Goal: Task Accomplishment & Management: Use online tool/utility

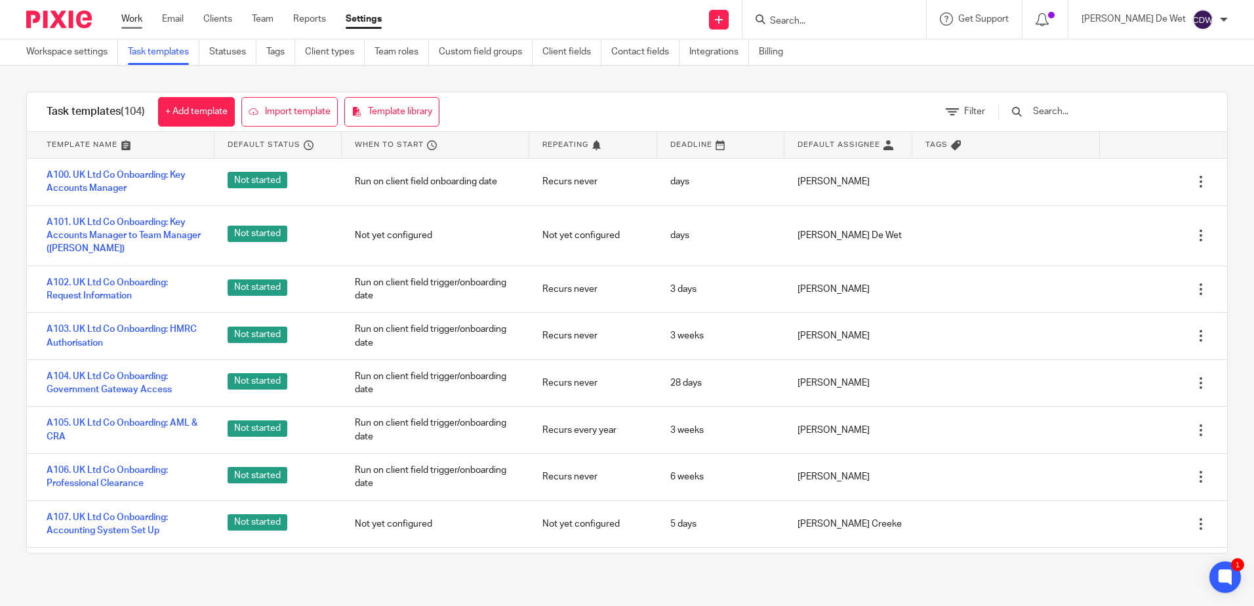
click at [139, 24] on link "Work" at bounding box center [131, 18] width 21 height 13
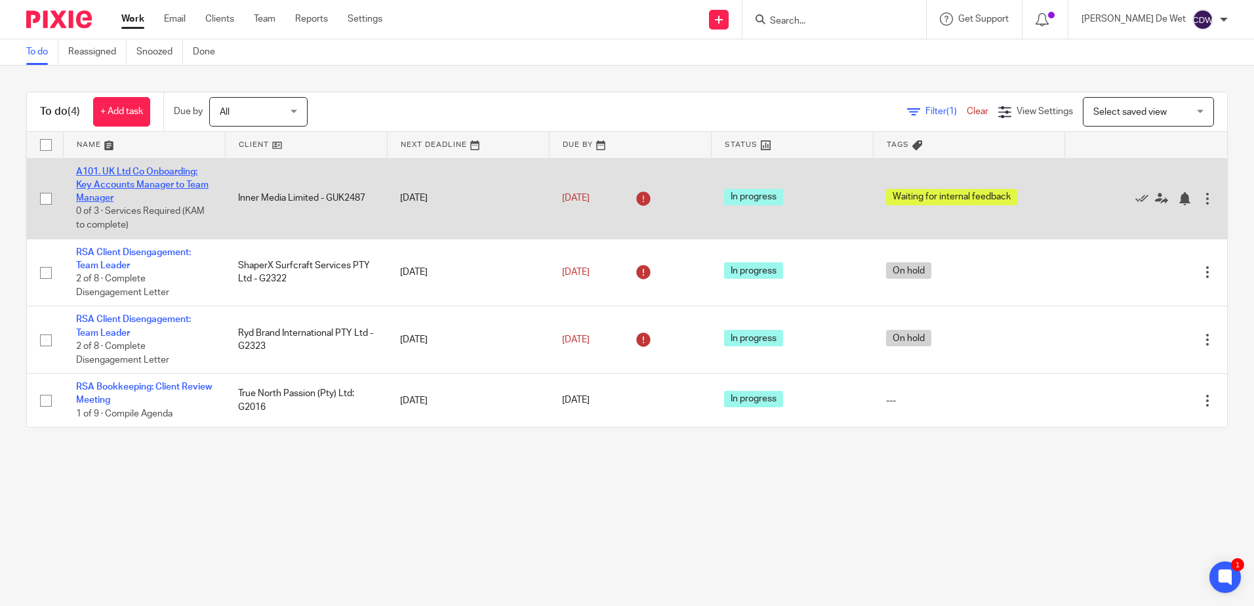
click at [199, 186] on link "A101. UK Ltd Co Onboarding: Key Accounts Manager to Team Manager" at bounding box center [142, 185] width 132 height 36
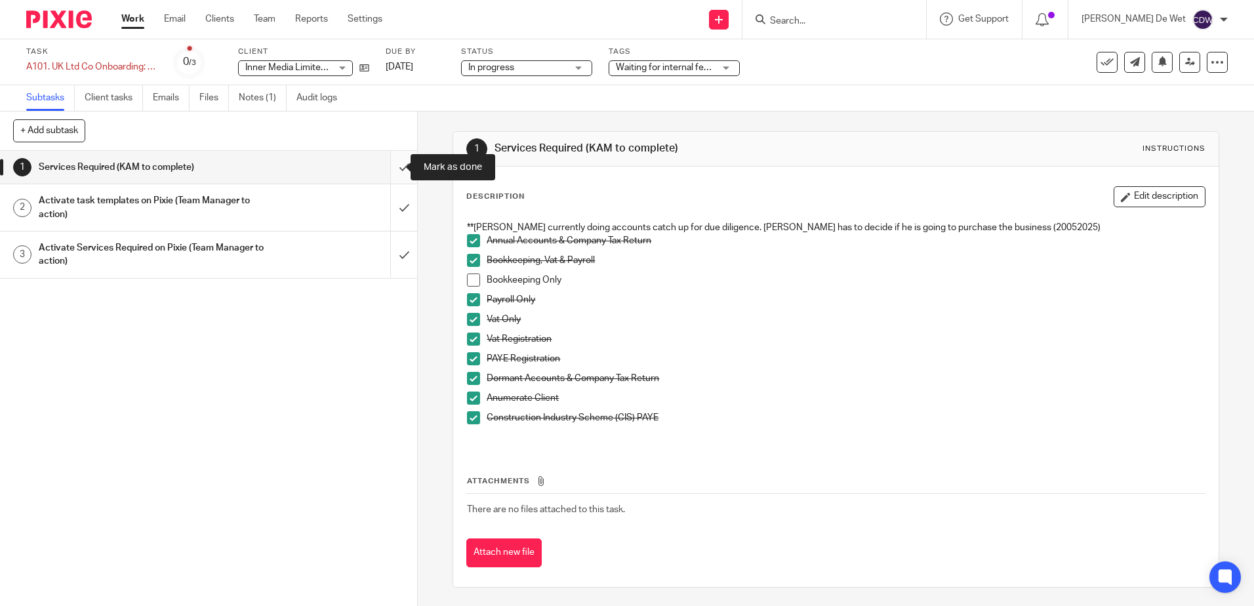
click at [393, 167] on input "submit" at bounding box center [208, 167] width 417 height 33
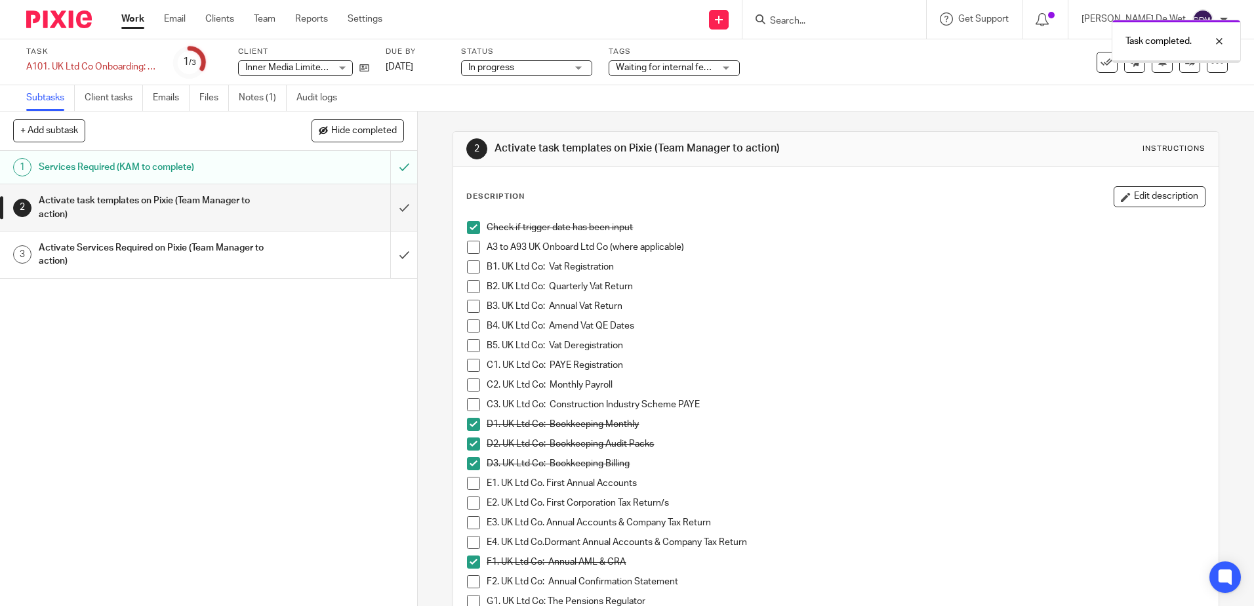
click at [290, 210] on div "Activate task templates on Pixie (Team Manager to action)" at bounding box center [208, 207] width 339 height 33
click at [468, 248] on span at bounding box center [473, 247] width 13 height 13
click at [391, 208] on input "submit" at bounding box center [208, 207] width 417 height 47
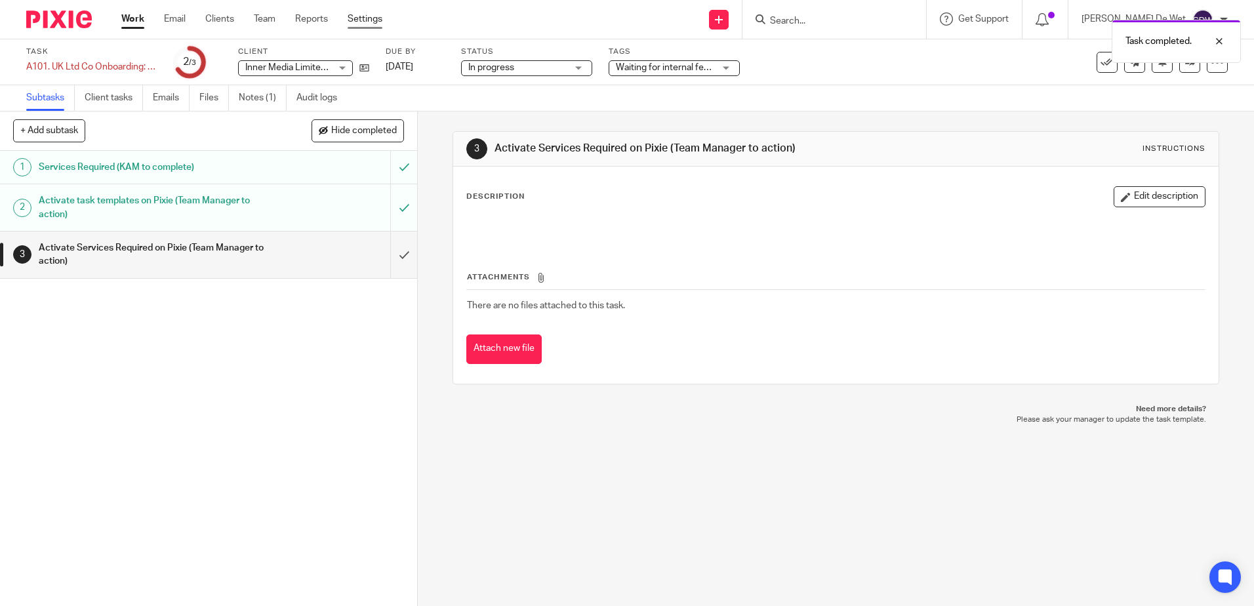
click at [359, 22] on link "Settings" at bounding box center [365, 18] width 35 height 13
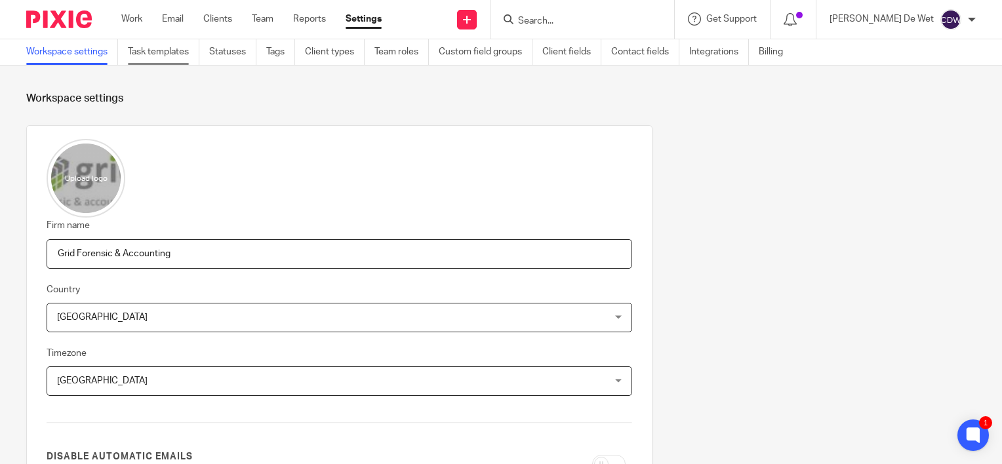
click at [156, 55] on link "Task templates" at bounding box center [163, 52] width 71 height 26
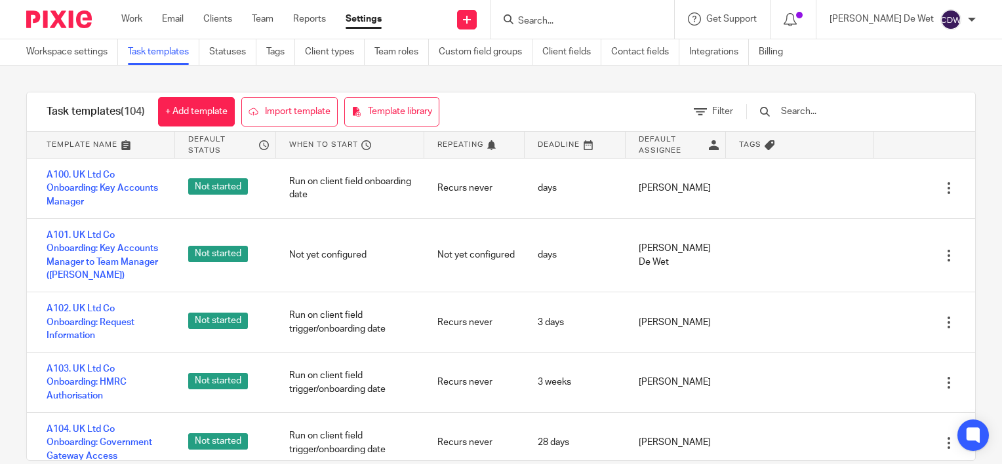
click at [855, 116] on input "text" at bounding box center [856, 111] width 153 height 14
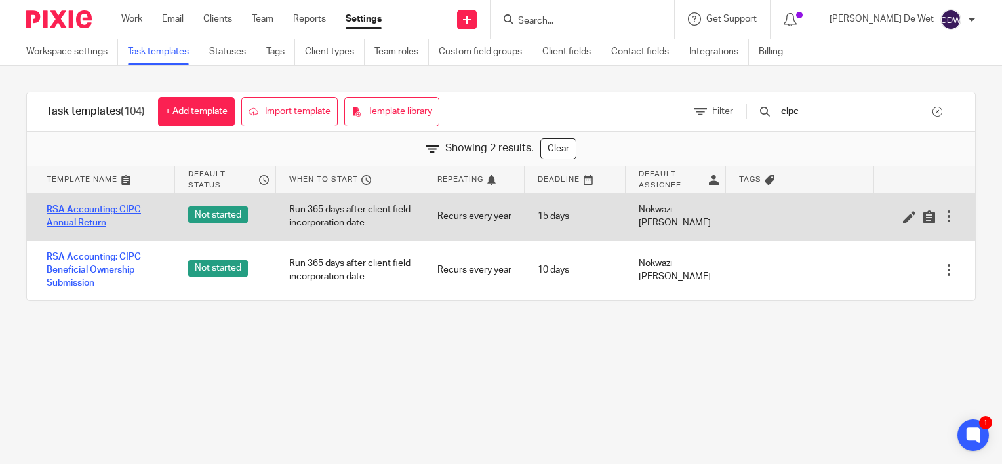
type input "cipc"
click at [129, 209] on link "RSA Accounting: CIPC Annual Return" at bounding box center [104, 216] width 115 height 27
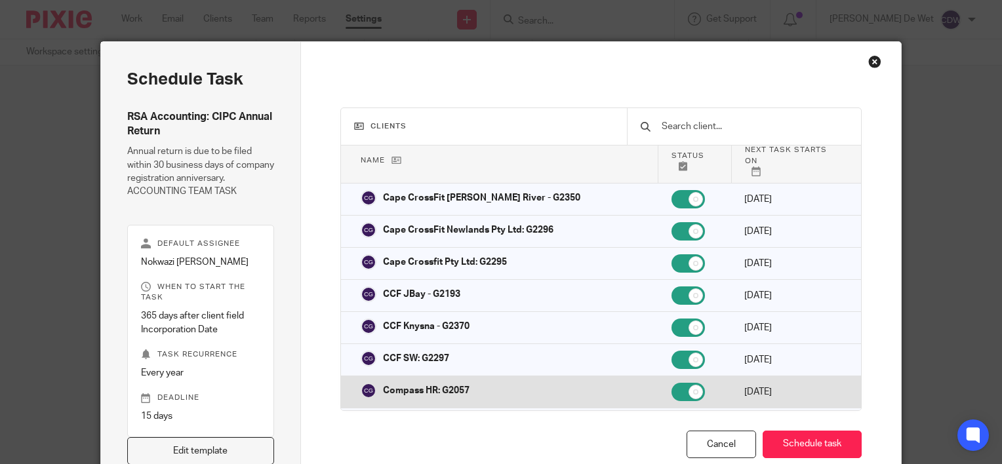
scroll to position [66, 0]
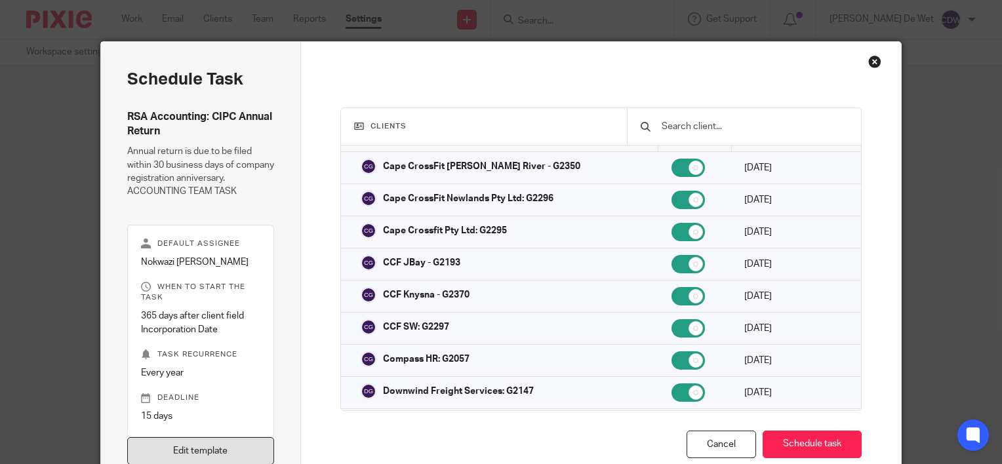
click at [246, 446] on link "Edit template" at bounding box center [200, 451] width 147 height 28
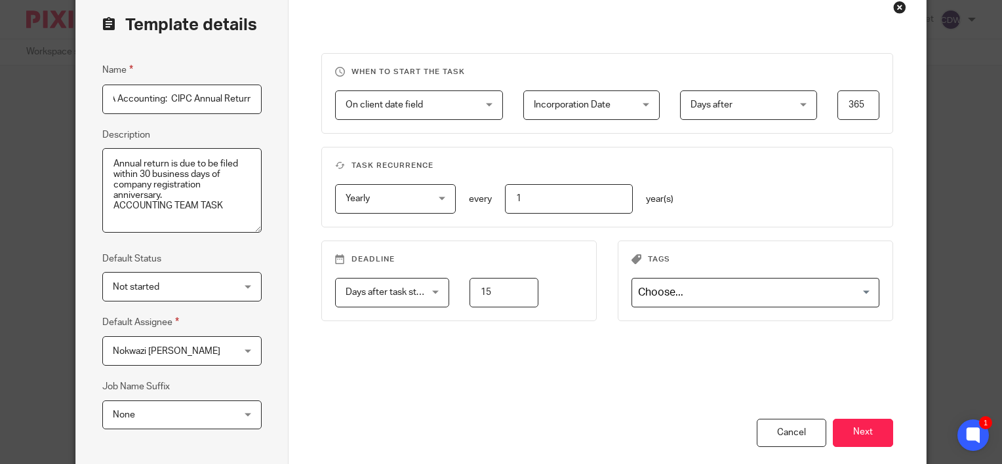
scroll to position [197, 0]
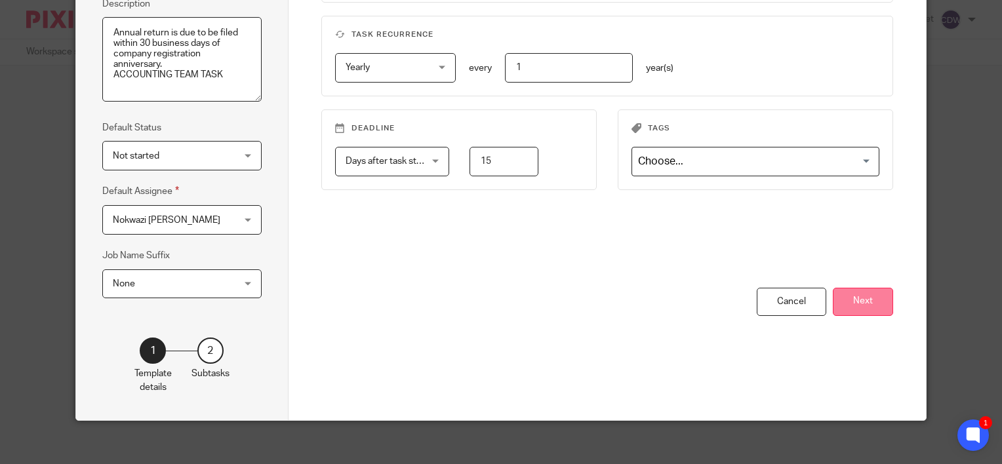
click at [845, 305] on button "Next" at bounding box center [863, 302] width 60 height 28
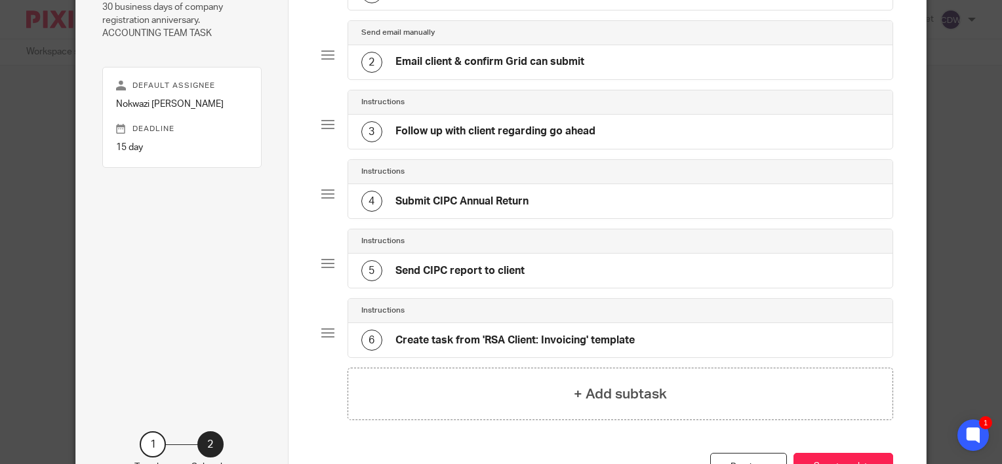
scroll to position [235, 0]
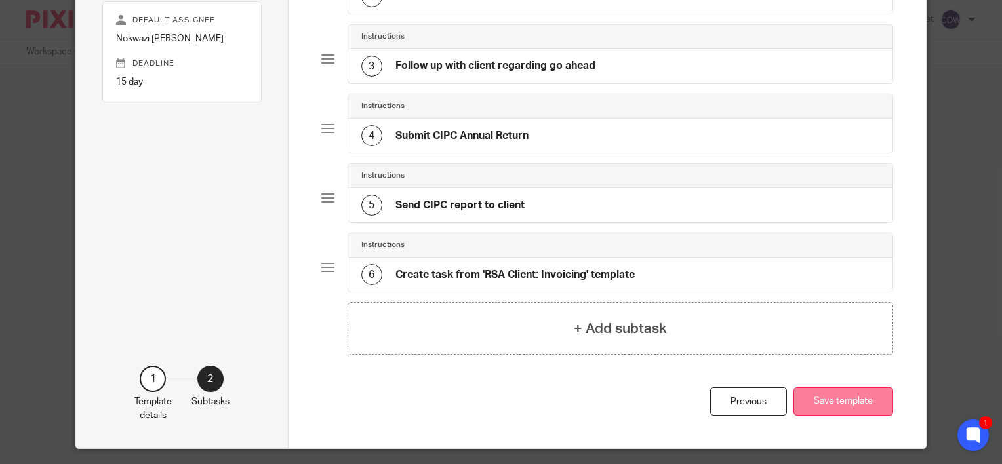
click at [850, 403] on button "Save template" at bounding box center [843, 402] width 100 height 28
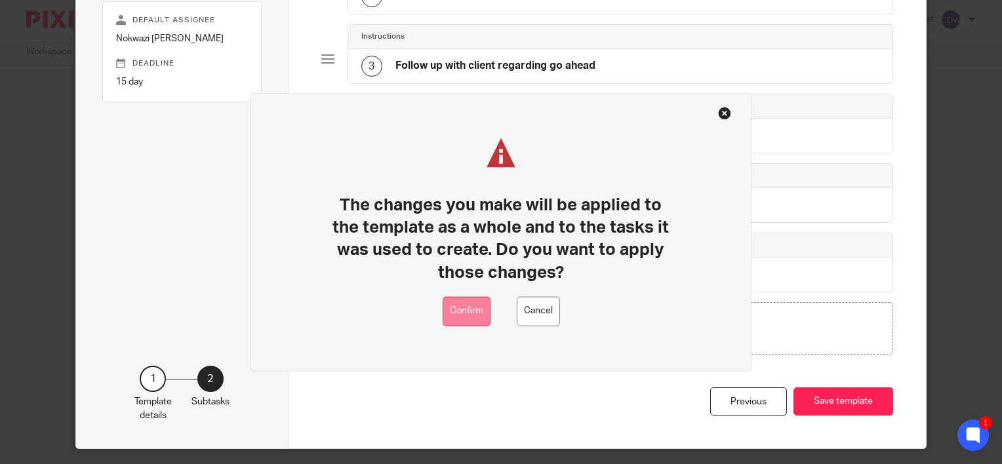
click at [470, 323] on button "Confirm" at bounding box center [467, 311] width 48 height 30
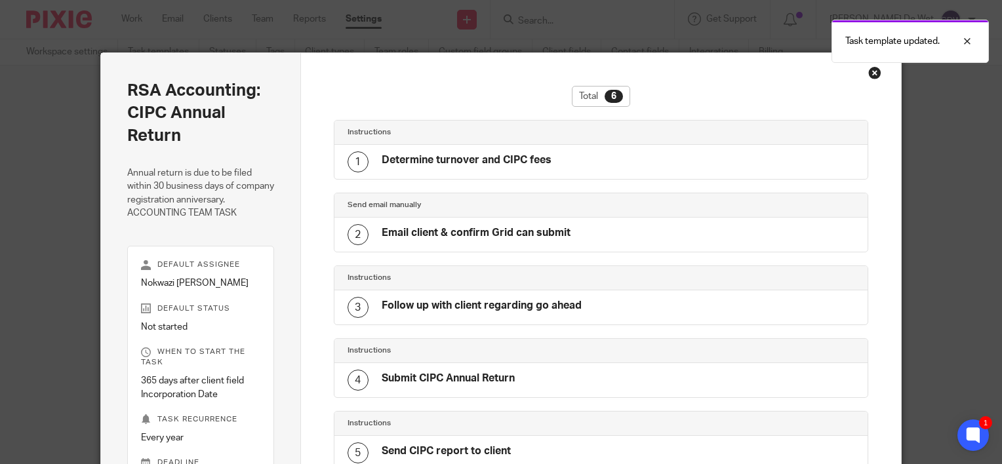
click at [870, 74] on div "Close this dialog window" at bounding box center [874, 72] width 13 height 13
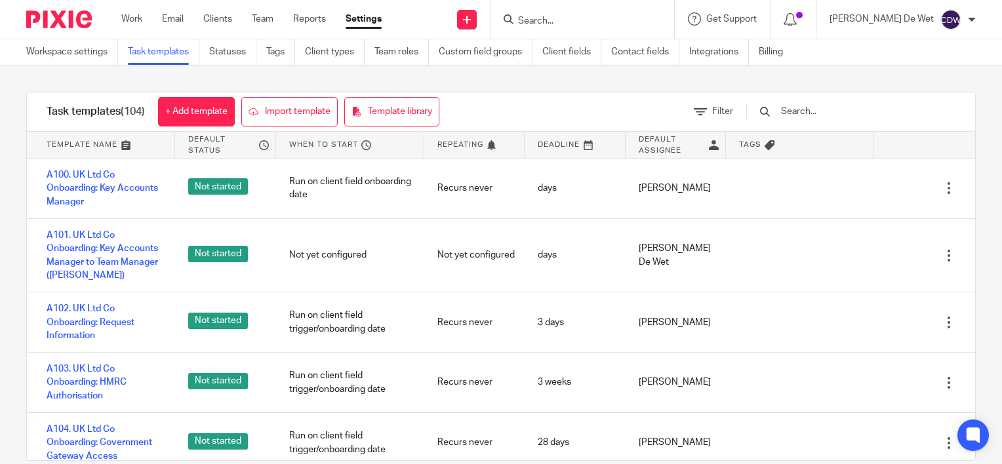
click at [824, 114] on input "text" at bounding box center [856, 111] width 153 height 14
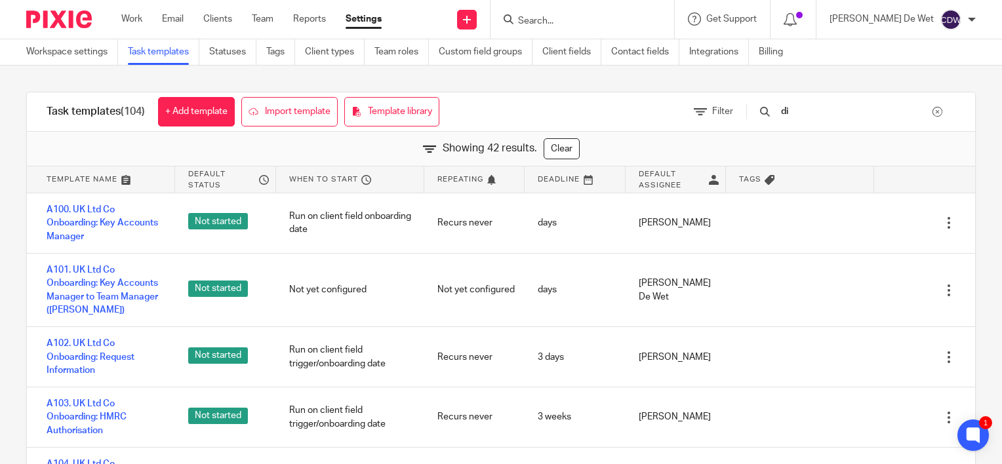
type input "d"
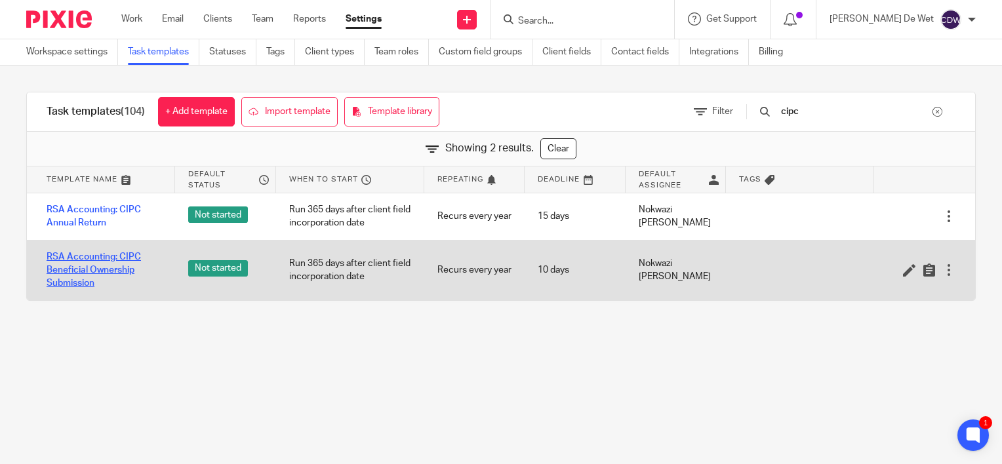
type input "cipc"
click at [87, 284] on link "RSA Accounting: CIPC Beneficial Ownership Submission" at bounding box center [104, 270] width 115 height 40
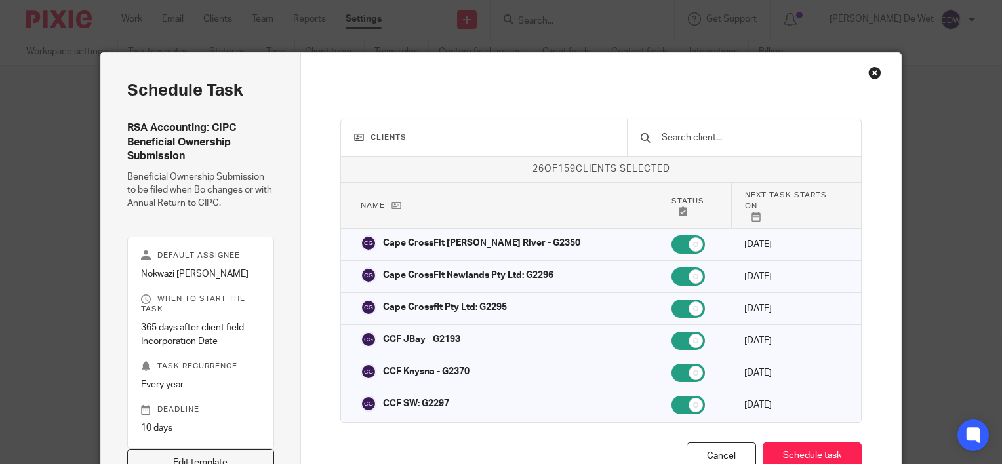
scroll to position [12, 0]
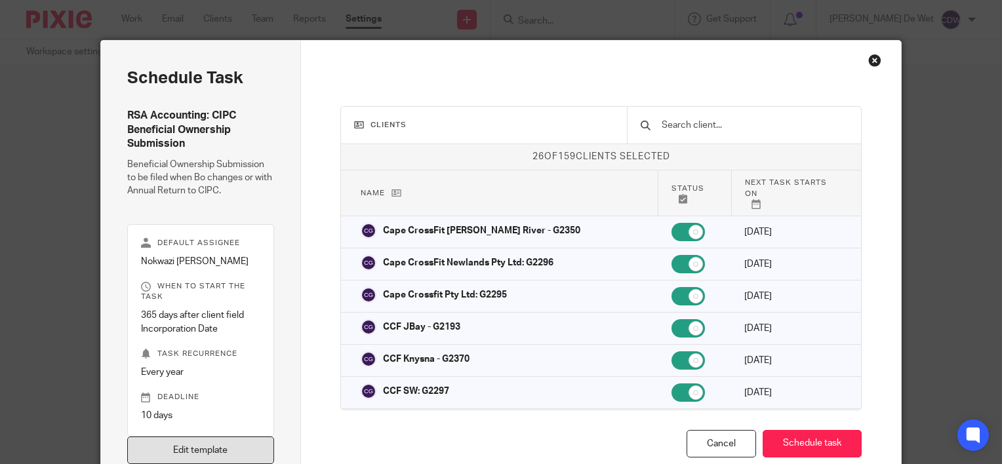
click at [236, 441] on link "Edit template" at bounding box center [200, 451] width 147 height 28
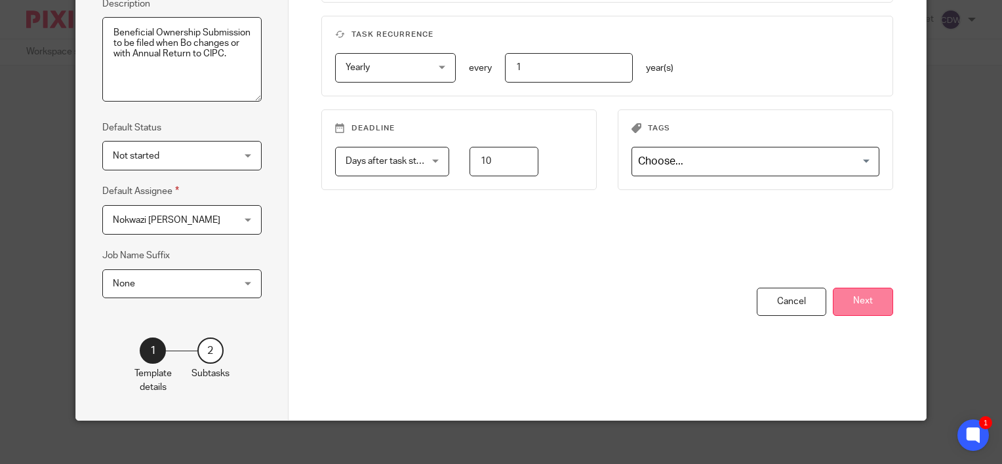
click at [856, 294] on button "Next" at bounding box center [863, 302] width 60 height 28
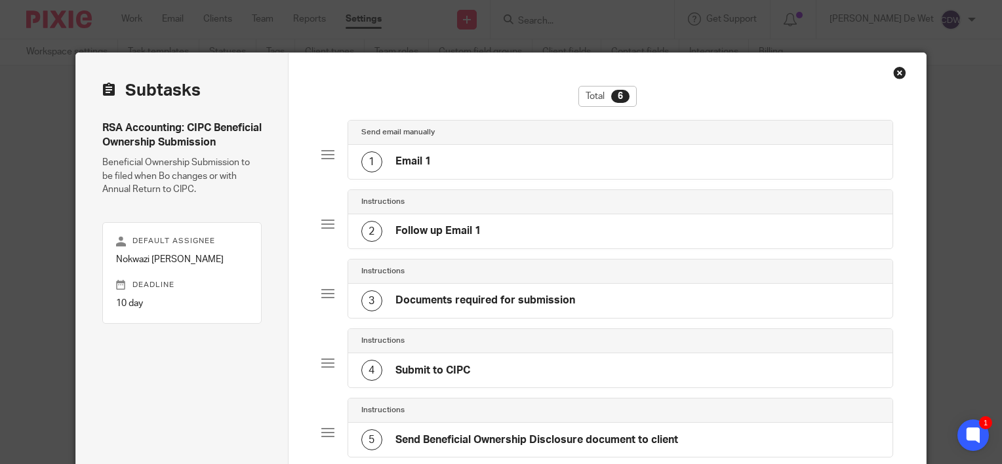
click at [415, 168] on h4 "Email 1" at bounding box center [412, 162] width 35 height 14
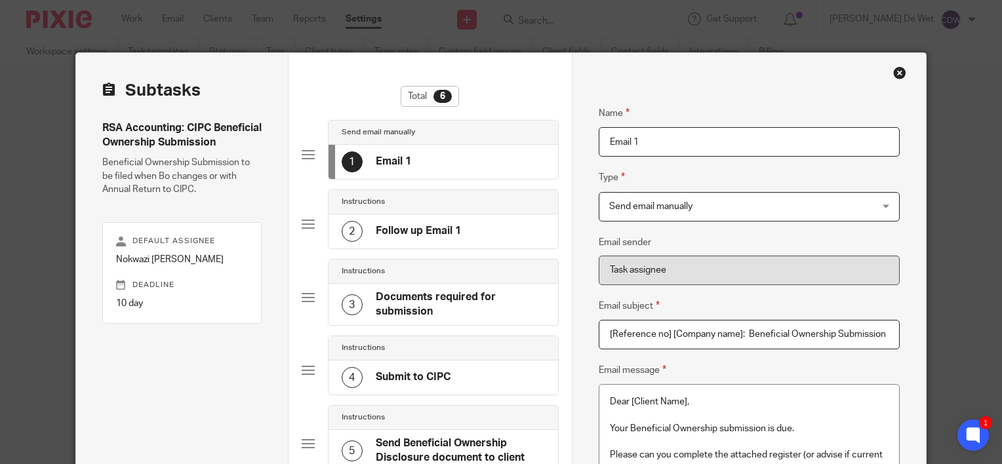
scroll to position [66, 0]
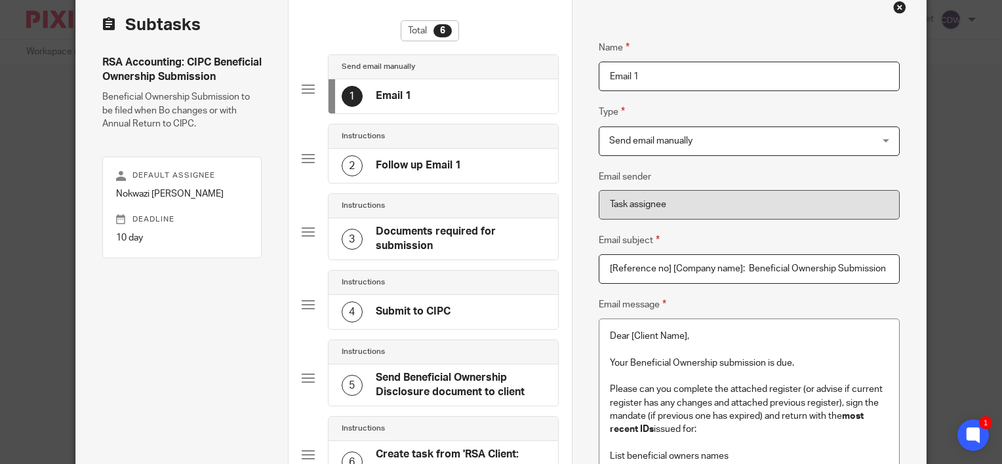
click at [458, 176] on div "2 Follow up Email 1" at bounding box center [444, 166] width 230 height 34
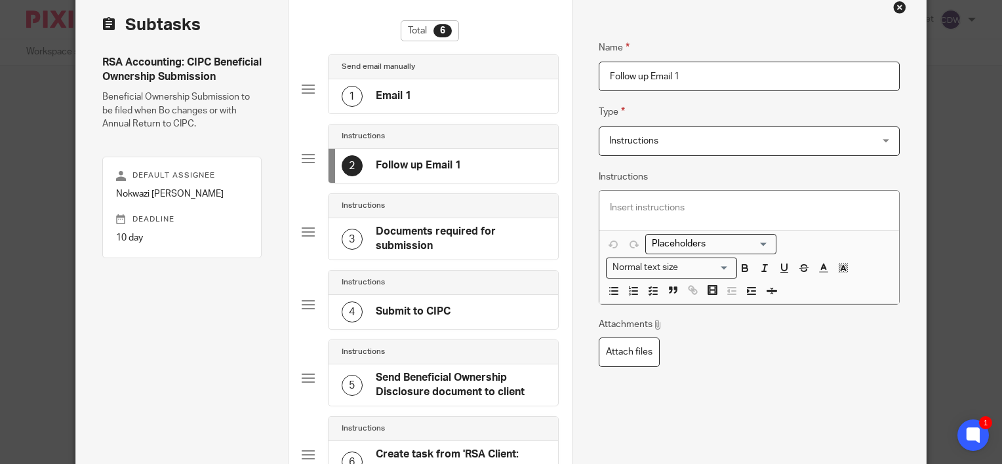
click at [452, 228] on h4 "Documents required for submission" at bounding box center [460, 239] width 169 height 28
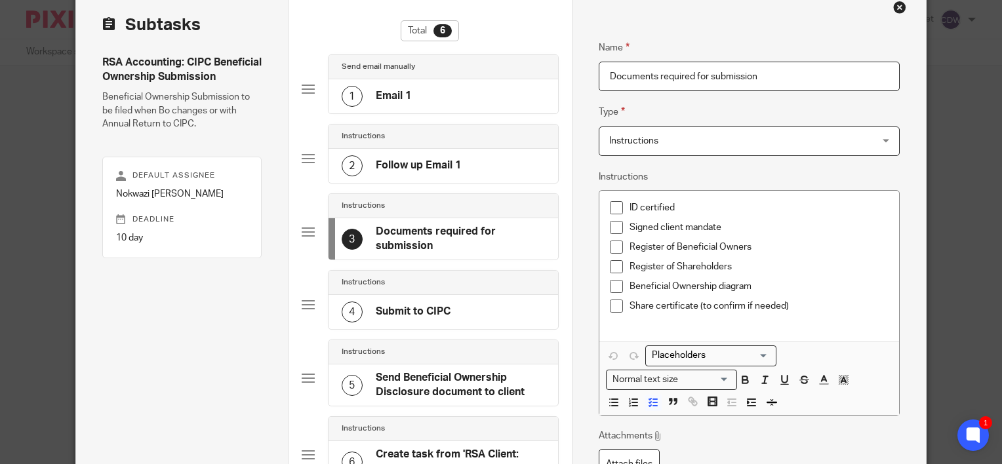
click at [430, 305] on h4 "Submit to CIPC" at bounding box center [413, 312] width 75 height 14
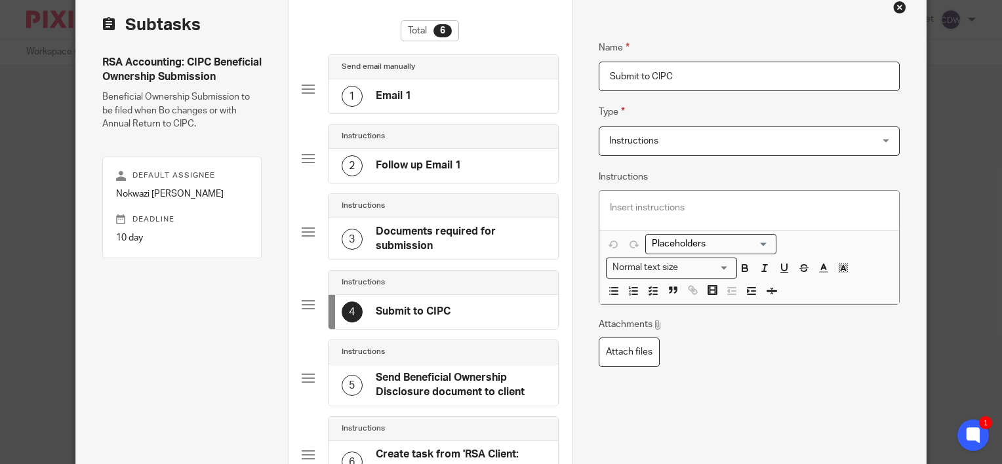
click at [428, 232] on h4 "Documents required for submission" at bounding box center [460, 239] width 169 height 28
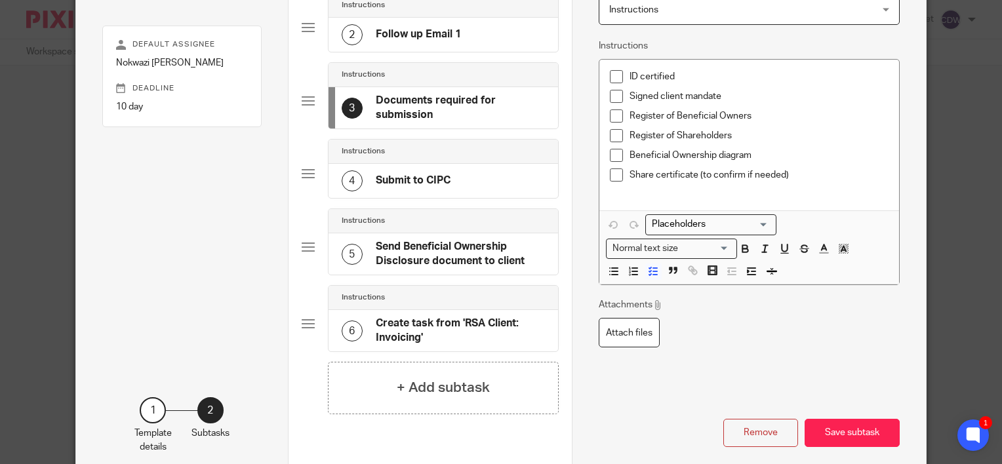
scroll to position [131, 0]
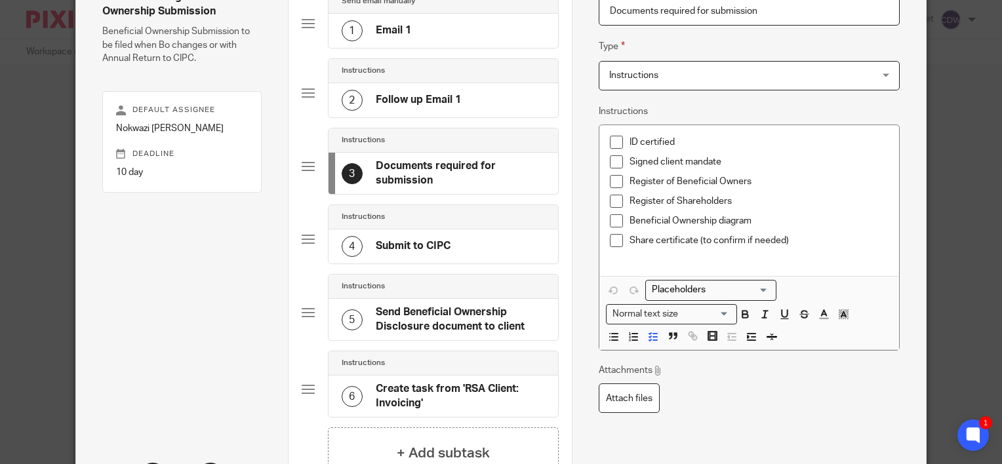
click at [409, 167] on h4 "Documents required for submission" at bounding box center [460, 173] width 169 height 28
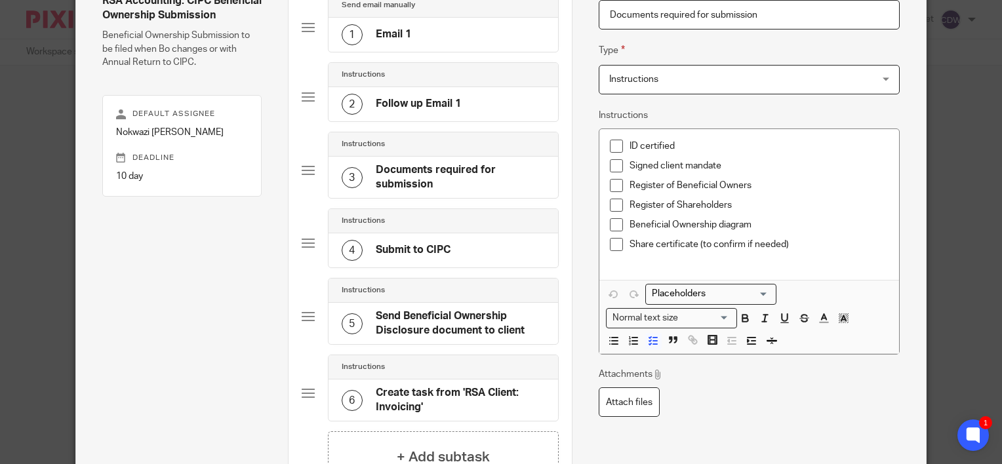
click at [814, 239] on p "Share certificate (to confirm if needed)" at bounding box center [759, 244] width 259 height 13
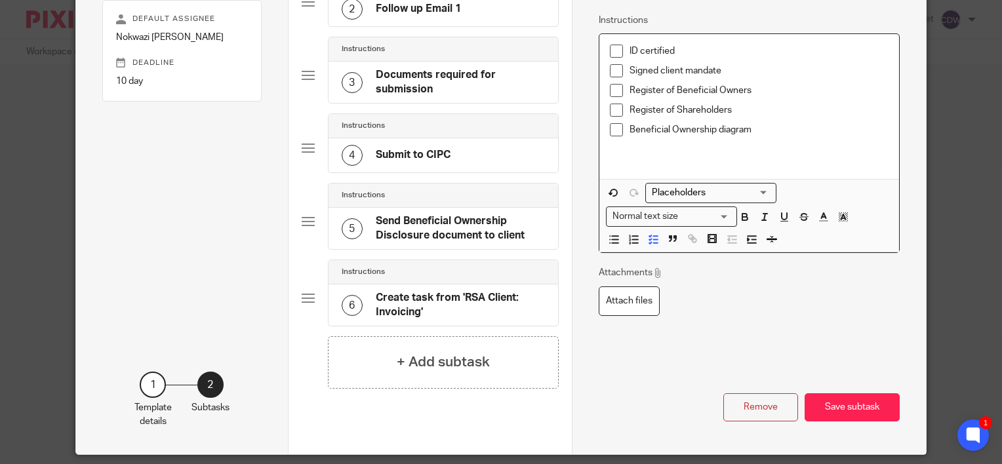
scroll to position [262, 0]
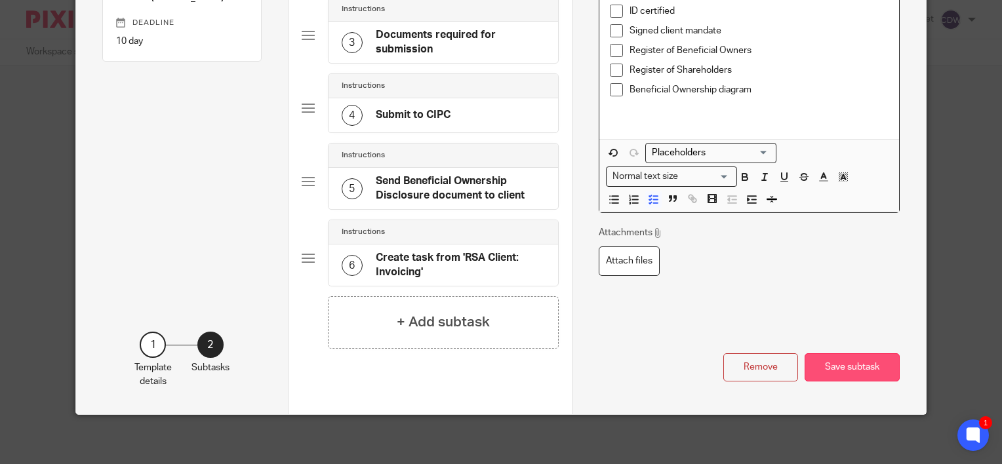
click at [852, 365] on button "Save subtask" at bounding box center [852, 367] width 95 height 28
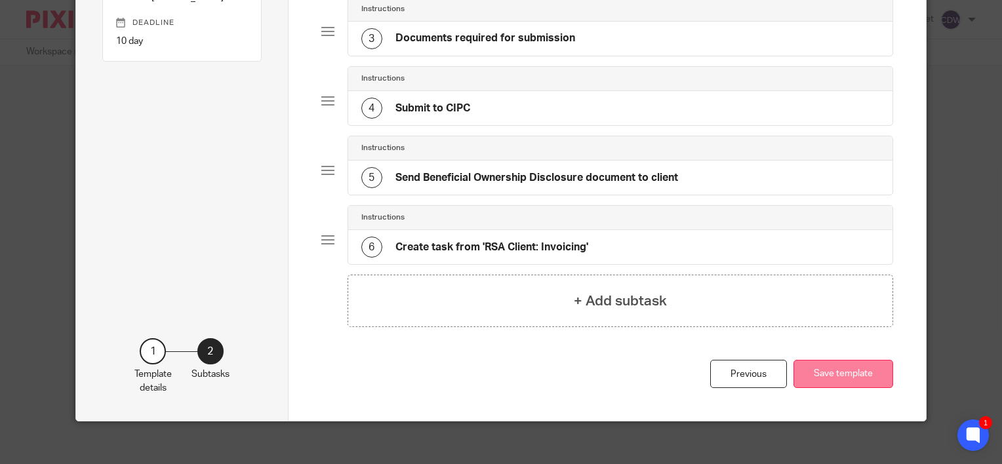
click at [826, 370] on button "Save template" at bounding box center [843, 374] width 100 height 28
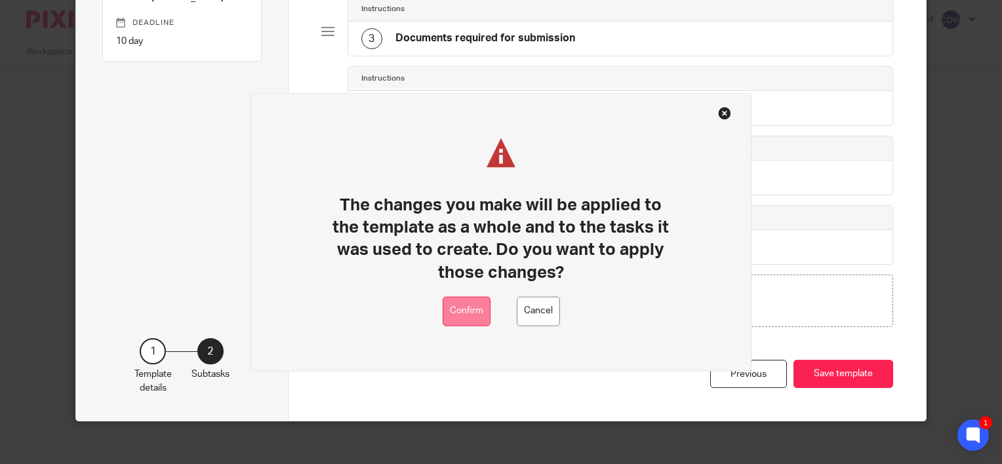
click at [471, 313] on button "Confirm" at bounding box center [467, 311] width 48 height 30
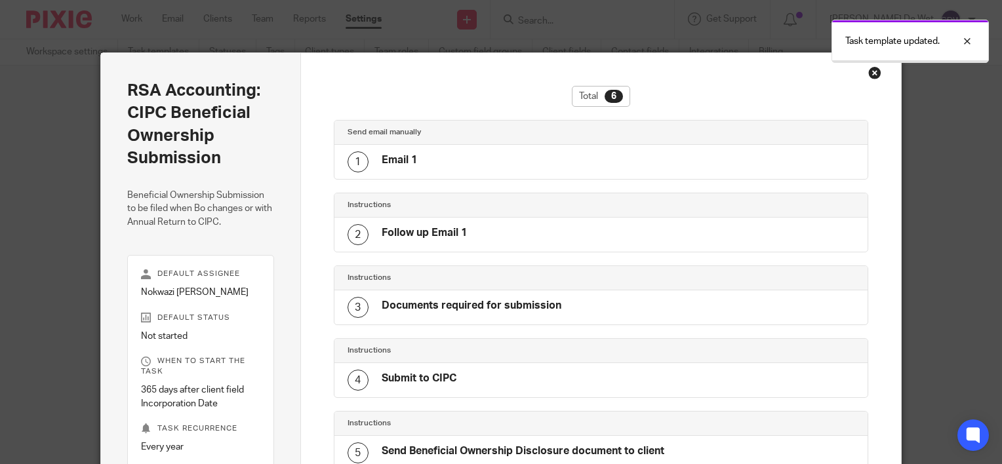
scroll to position [249, 0]
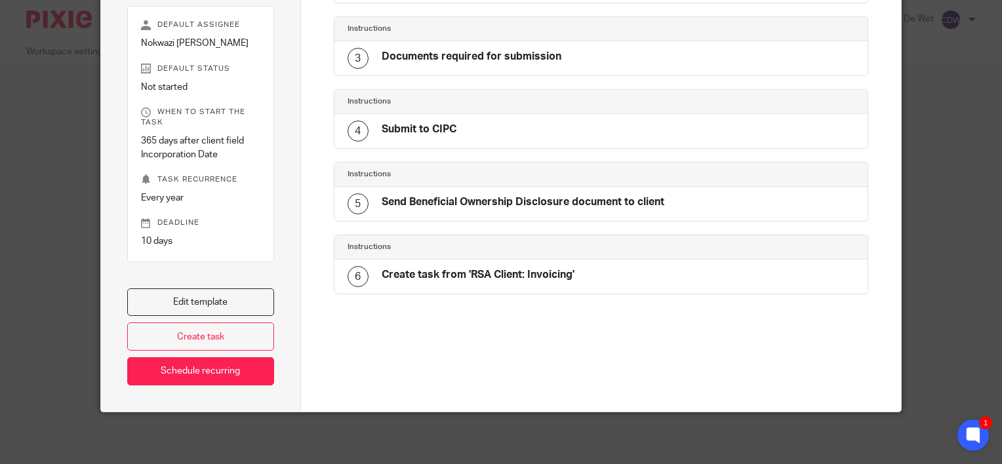
click at [674, 370] on div at bounding box center [601, 386] width 534 height 52
